Goal: Task Accomplishment & Management: Manage account settings

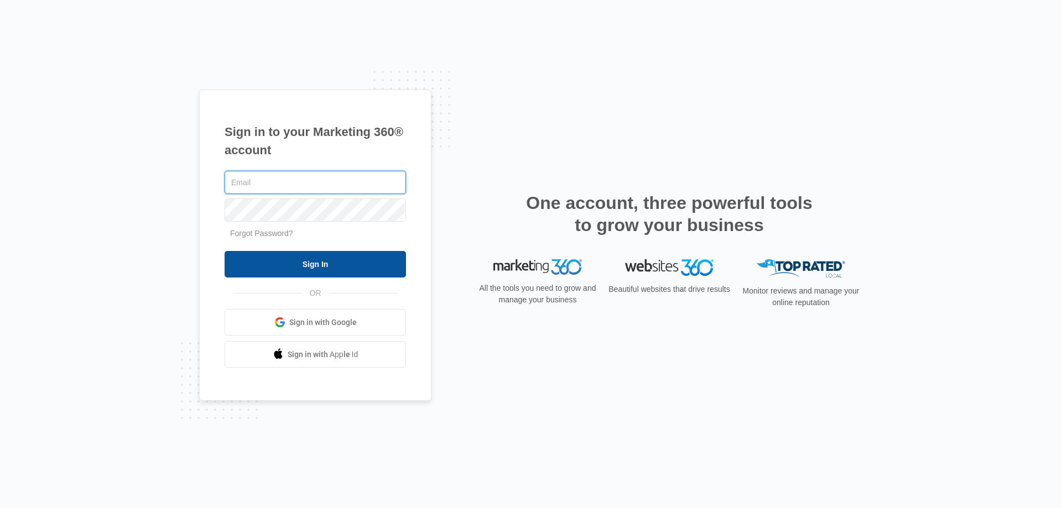
type input "[EMAIL_ADDRESS][DOMAIN_NAME]"
click at [347, 268] on input "Sign In" at bounding box center [315, 264] width 181 height 27
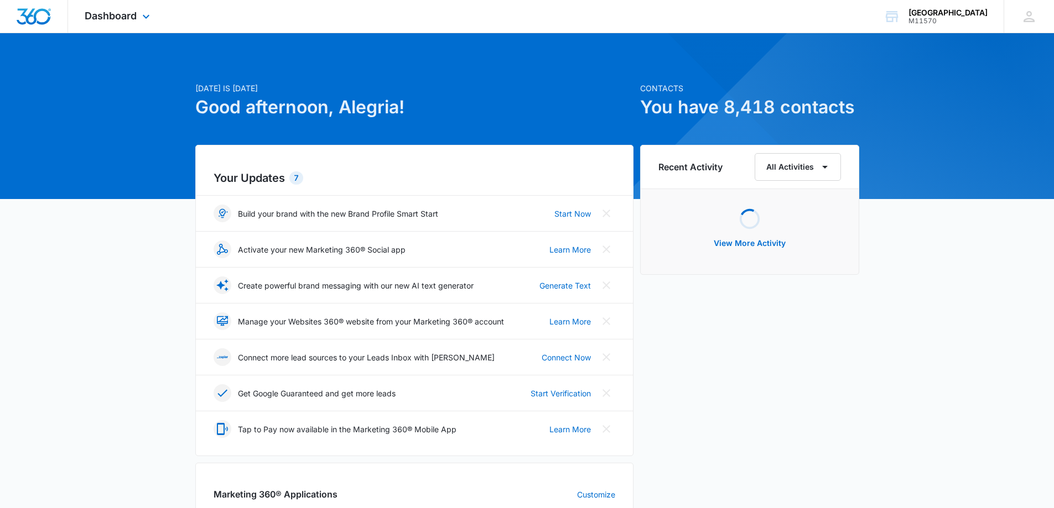
click at [121, 22] on div "Dashboard Apps Reputation Websites Forms CRM Email Social Shop Payments POS Con…" at bounding box center [118, 16] width 101 height 33
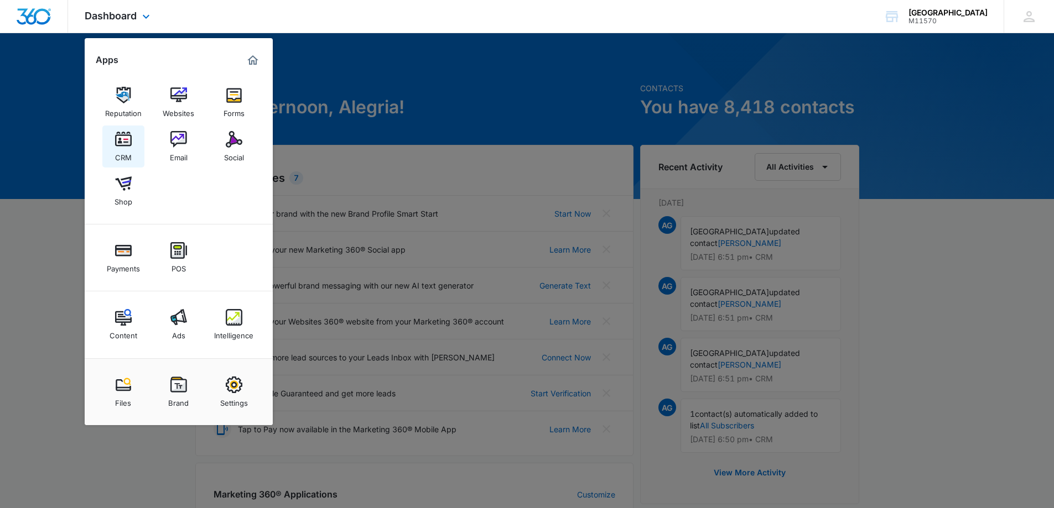
click at [132, 155] on link "CRM" at bounding box center [123, 147] width 42 height 42
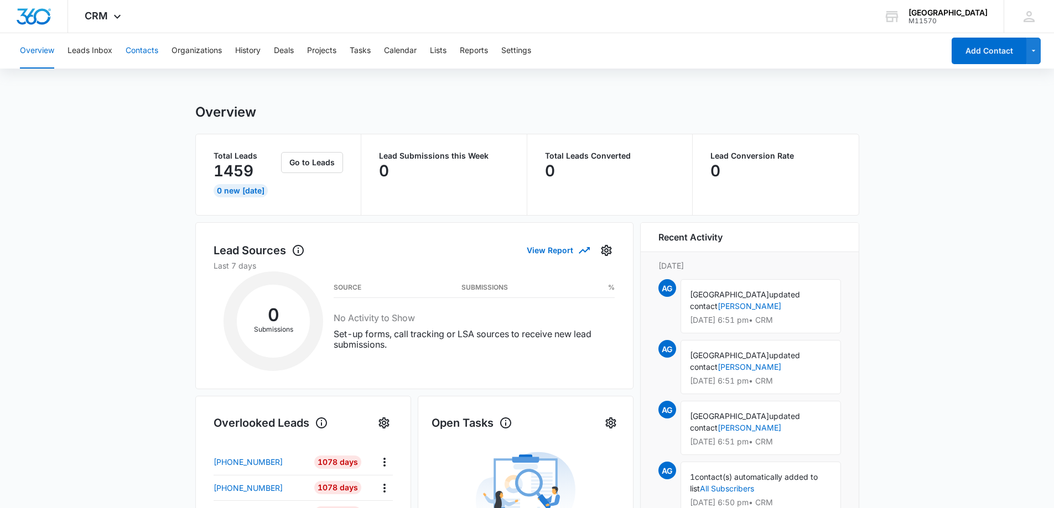
click at [134, 49] on button "Contacts" at bounding box center [142, 50] width 33 height 35
